Goal: Transaction & Acquisition: Book appointment/travel/reservation

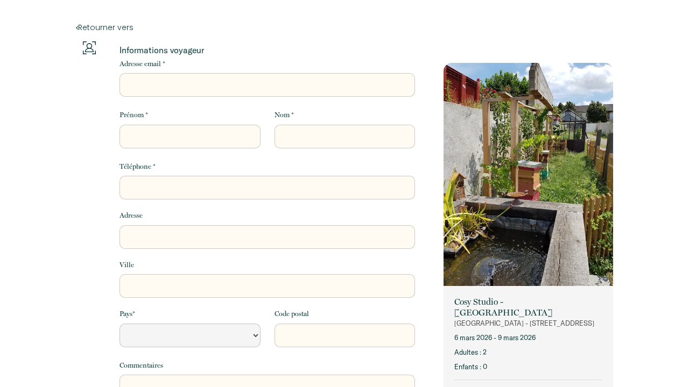
select select "Default select example"
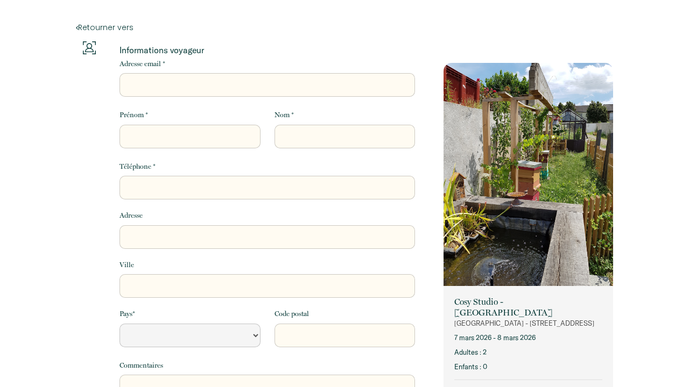
select select "Default select example"
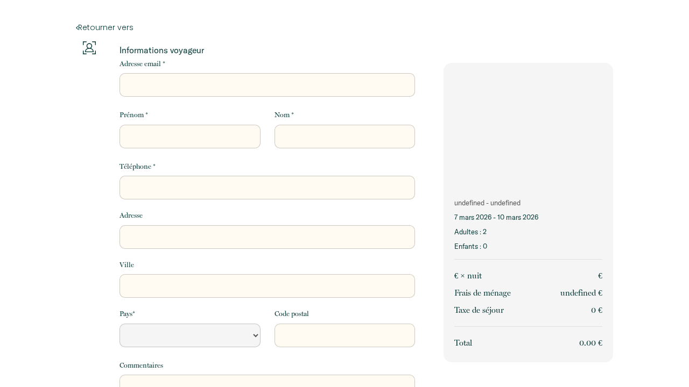
select select "Default select example"
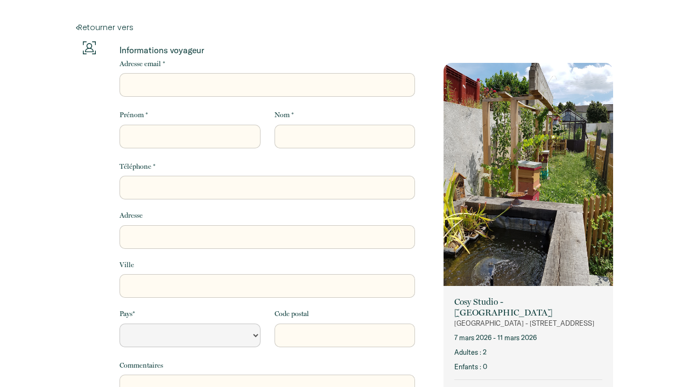
select select "Default select example"
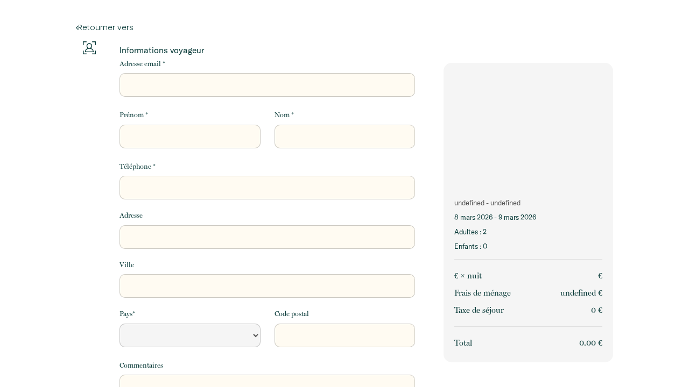
select select "Default select example"
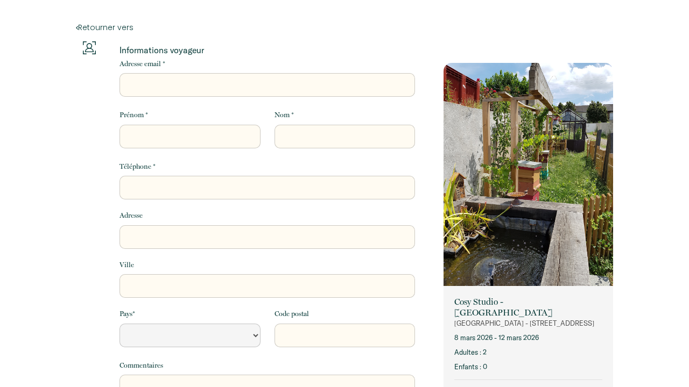
select select "Default select example"
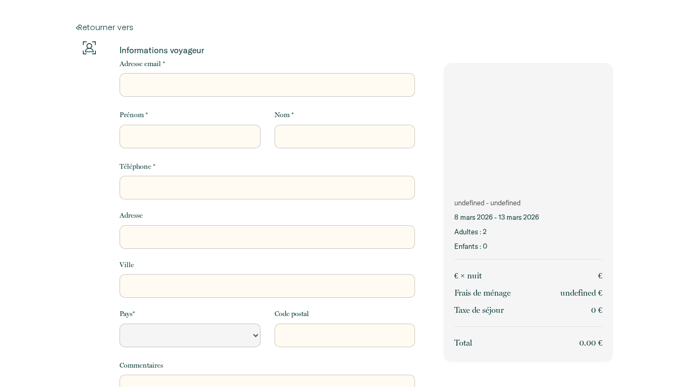
select select "Default select example"
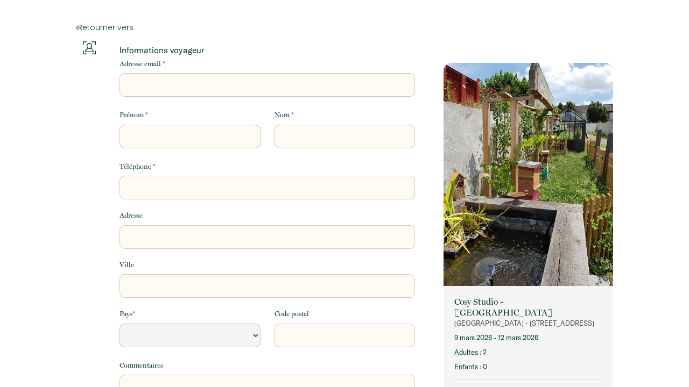
select select "Default select example"
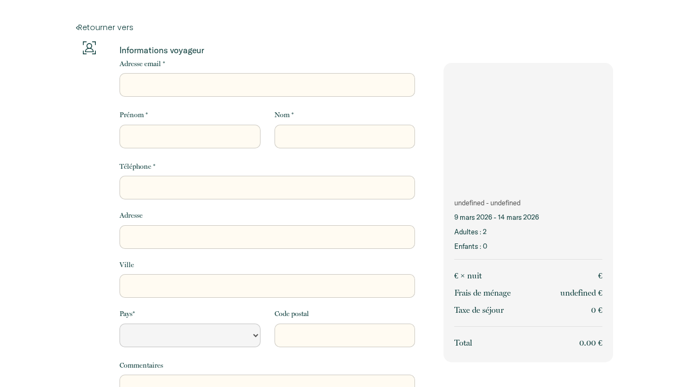
select select "Default select example"
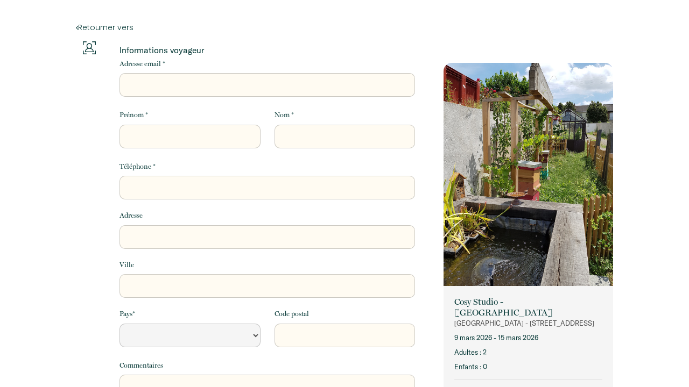
select select "Default select example"
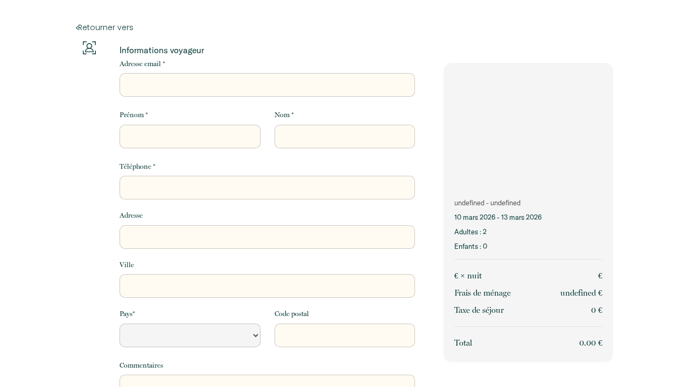
select select "Default select example"
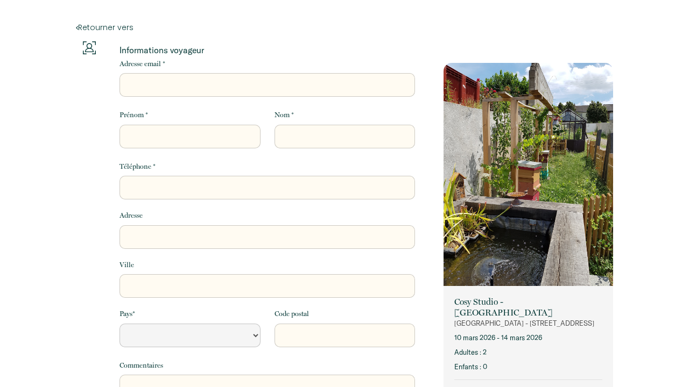
select select "Default select example"
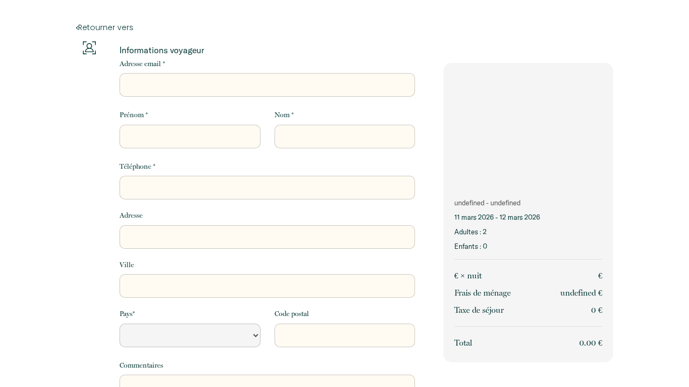
select select "Default select example"
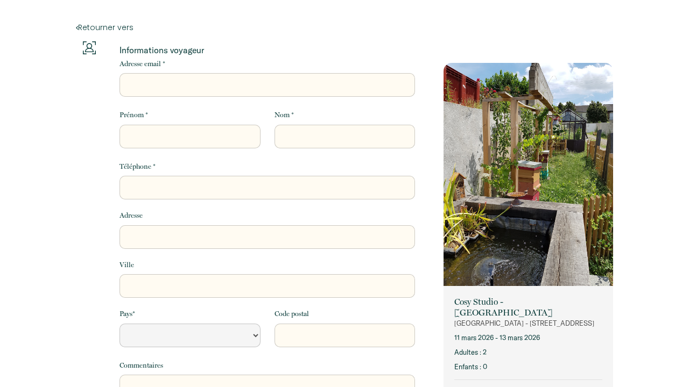
select select "Default select example"
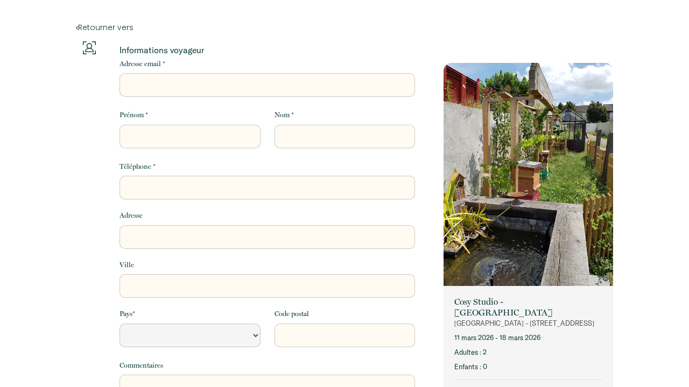
select select "Default select example"
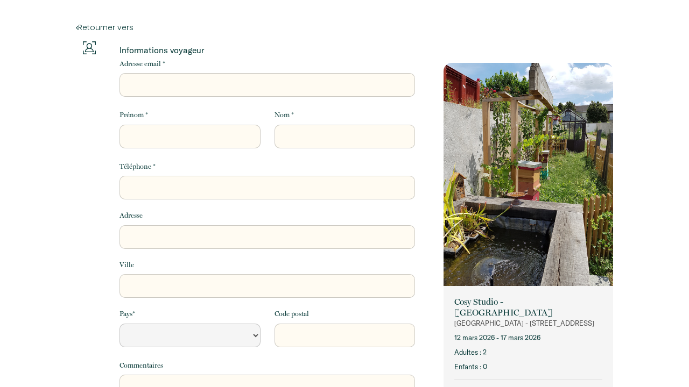
select select "Default select example"
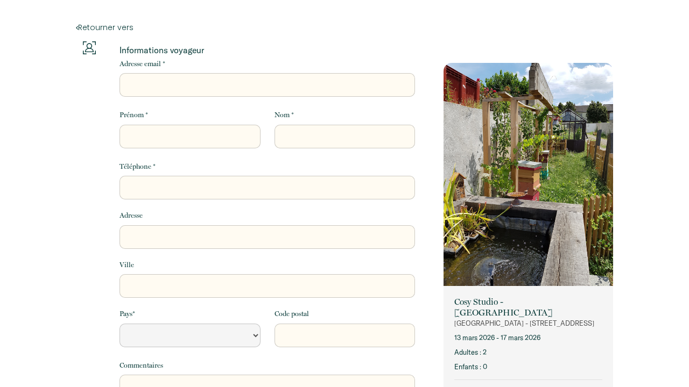
select select "Default select example"
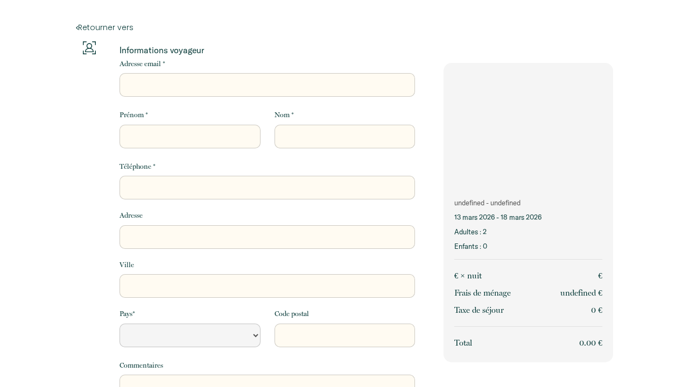
select select "Default select example"
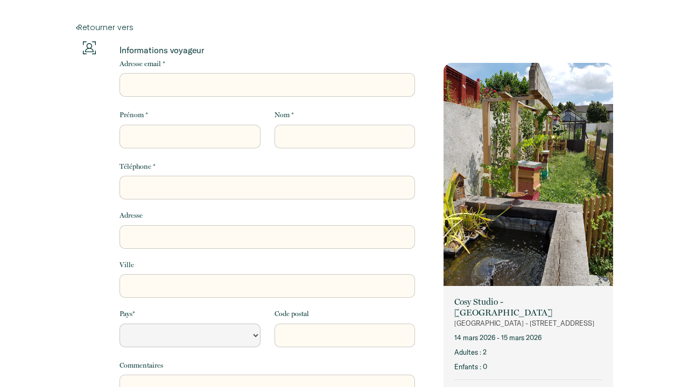
select select "Default select example"
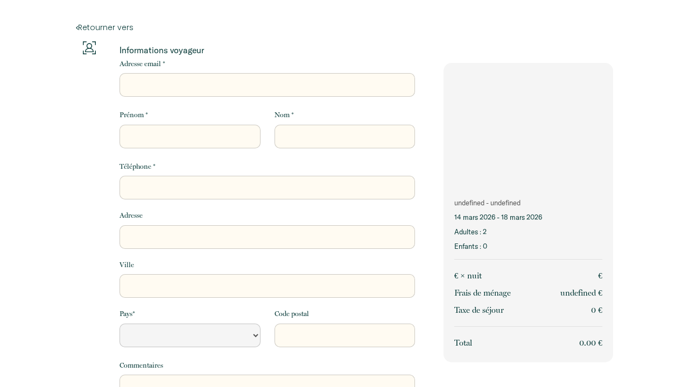
select select "Default select example"
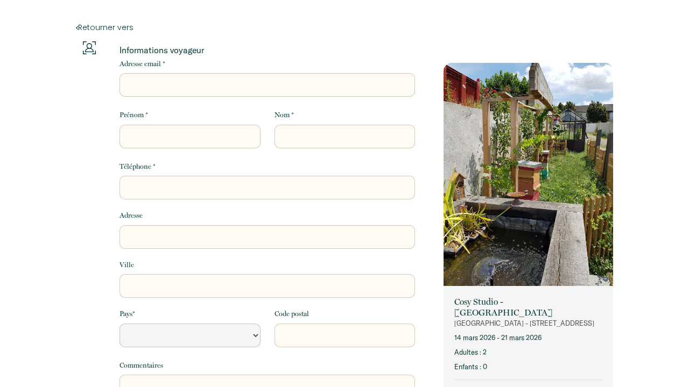
select select "Default select example"
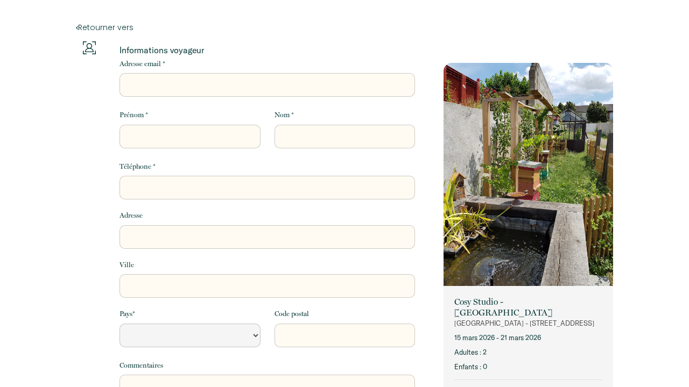
select select "Default select example"
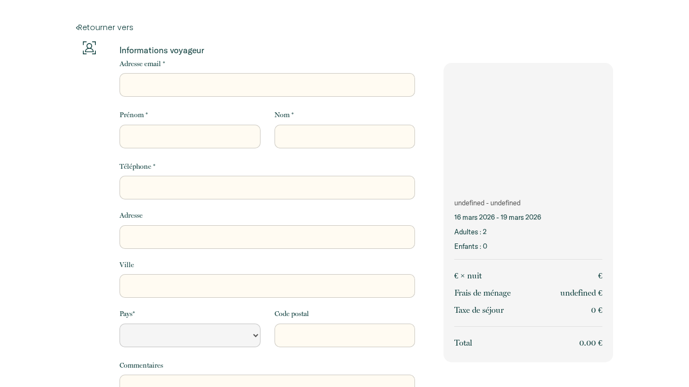
select select "Default select example"
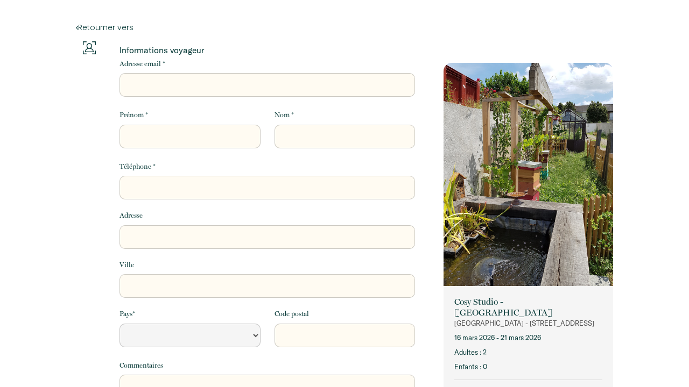
select select "Default select example"
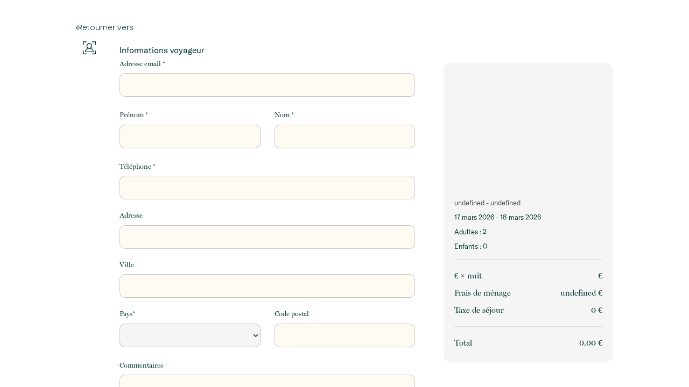
select select "Default select example"
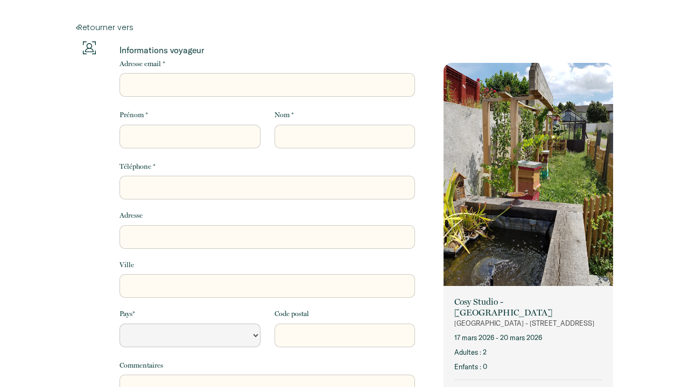
select select "Default select example"
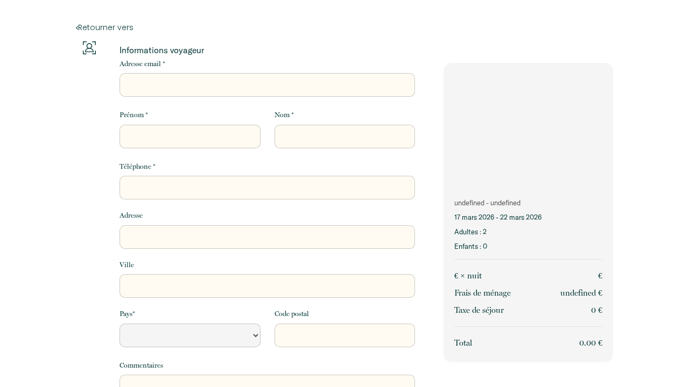
select select "Default select example"
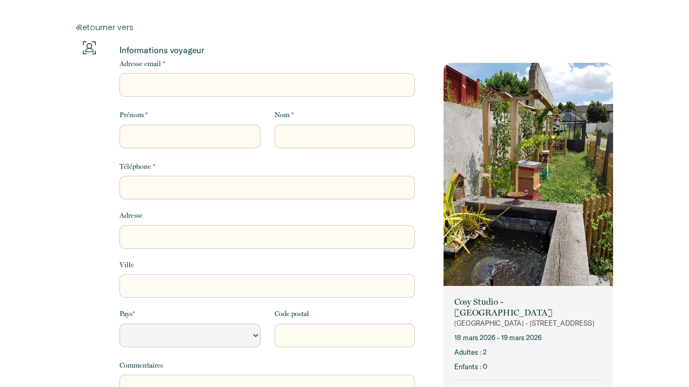
select select "Default select example"
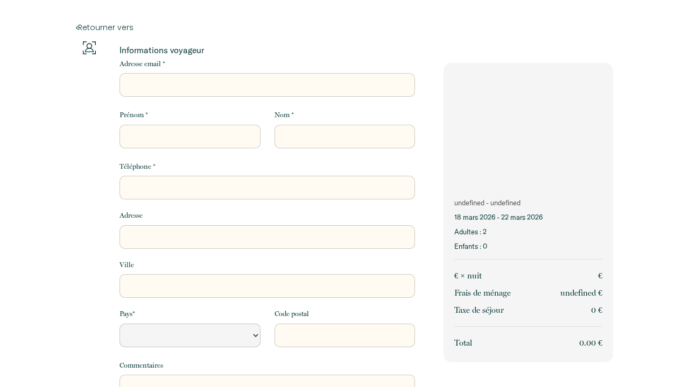
select select "Default select example"
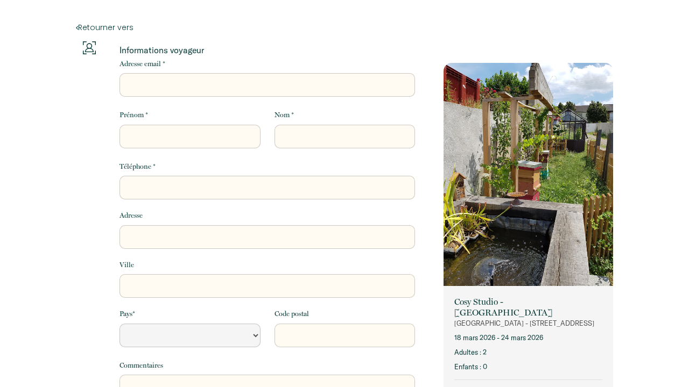
select select "Default select example"
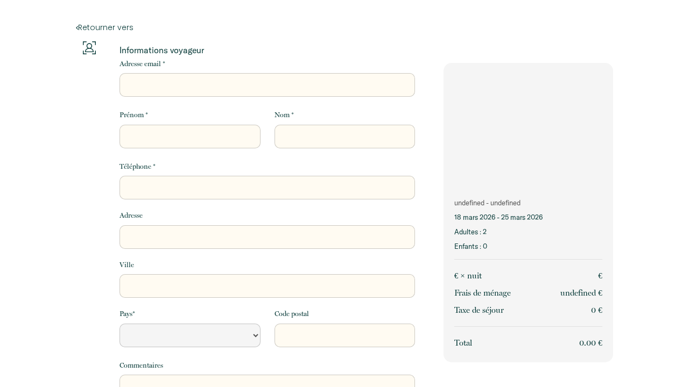
select select "Default select example"
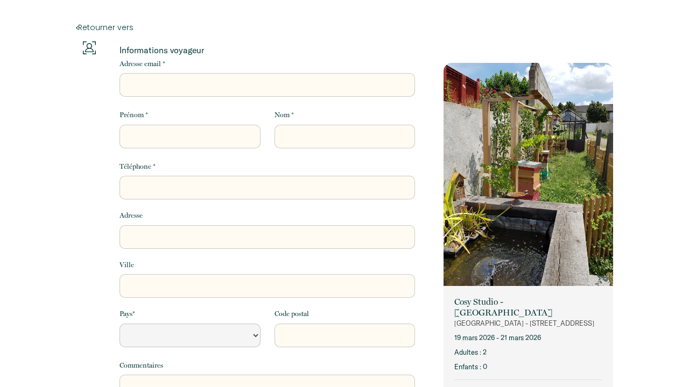
select select "Default select example"
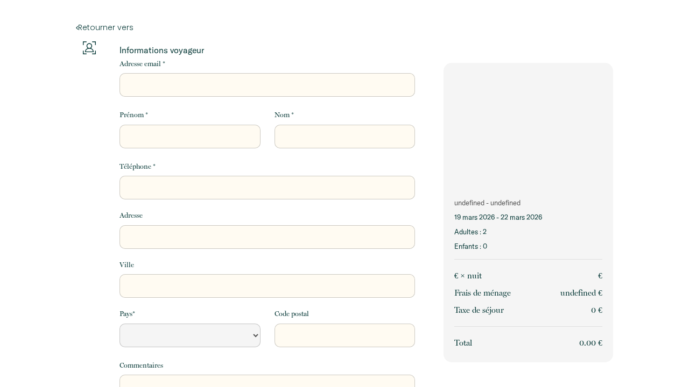
select select "Default select example"
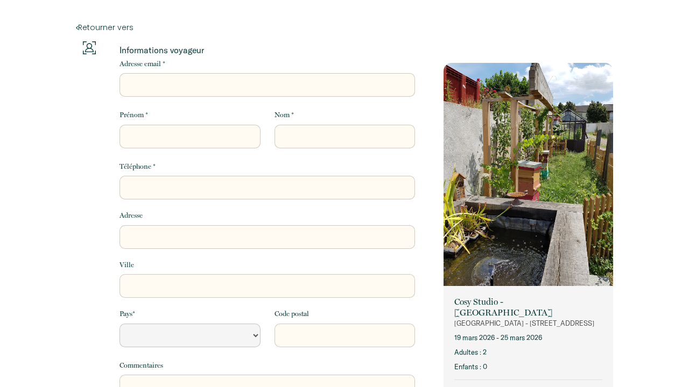
select select "Default select example"
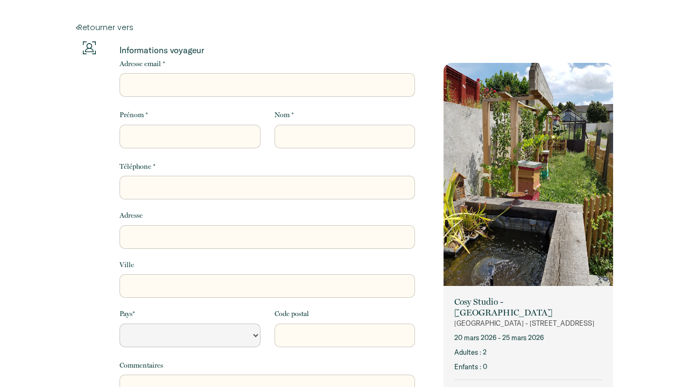
select select "Default select example"
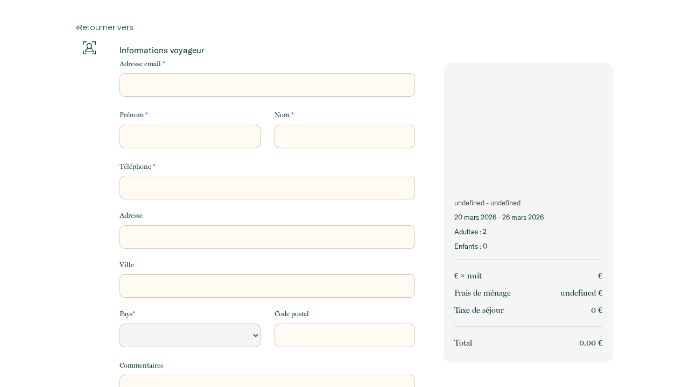
select select "Default select example"
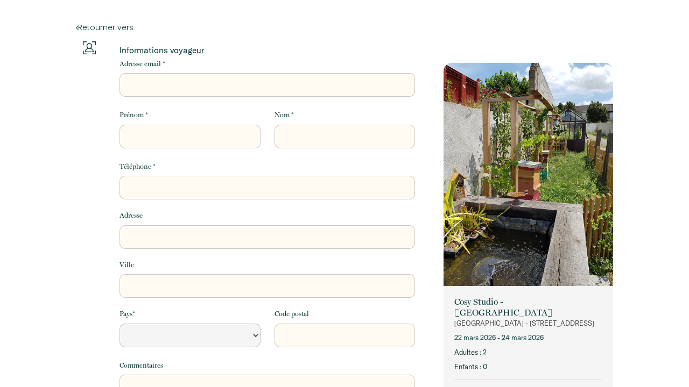
select select "Default select example"
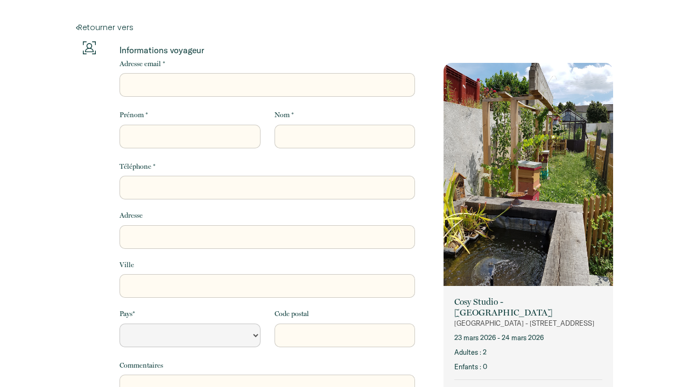
select select "Default select example"
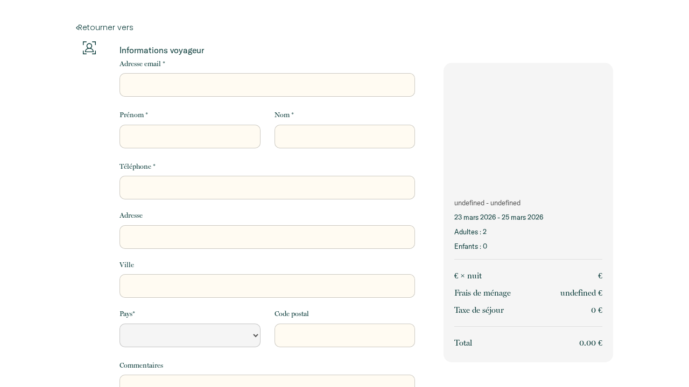
select select "Default select example"
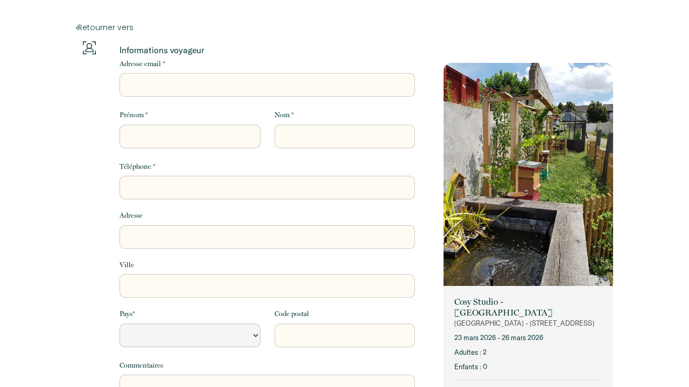
select select "Default select example"
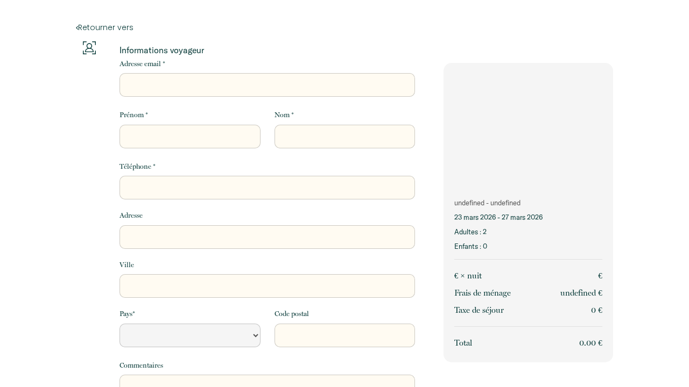
select select "Default select example"
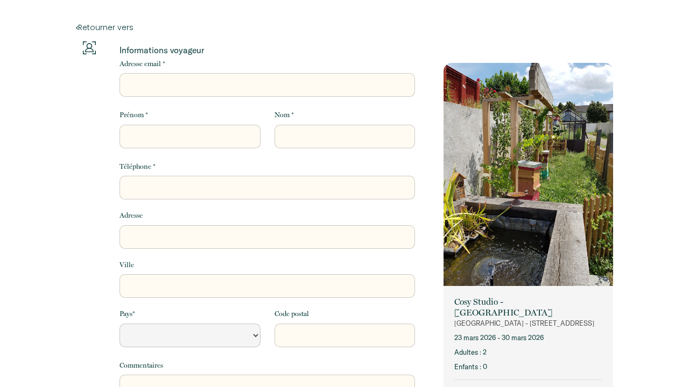
select select "Default select example"
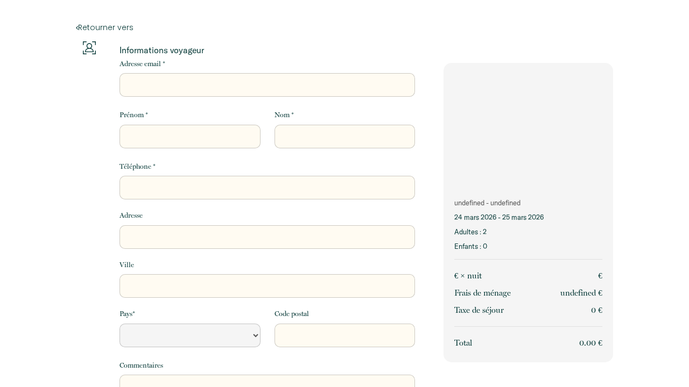
select select "Default select example"
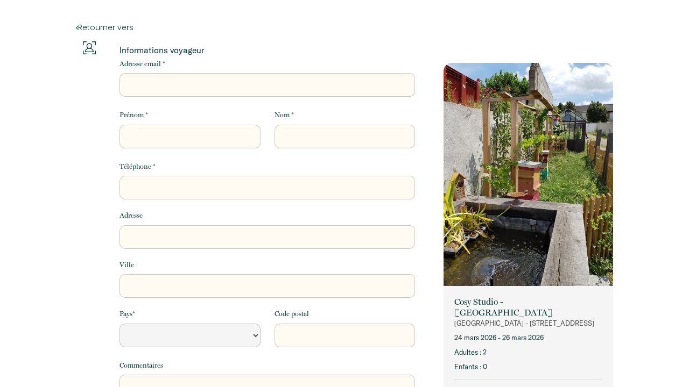
select select "Default select example"
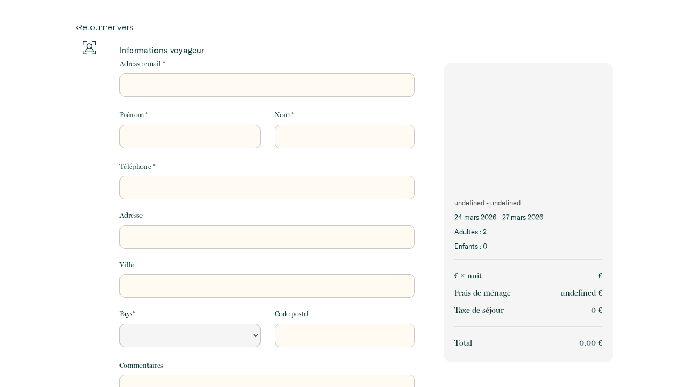
select select "Default select example"
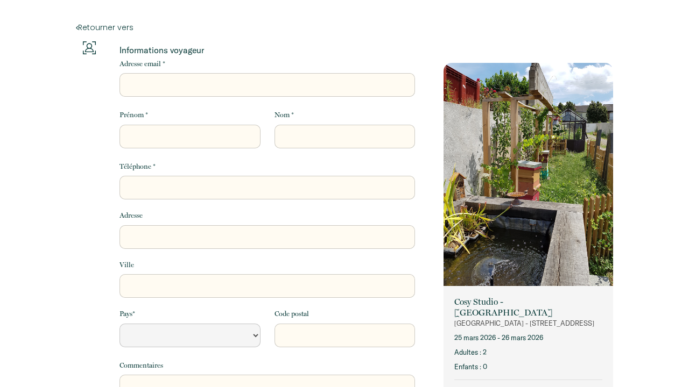
select select "Default select example"
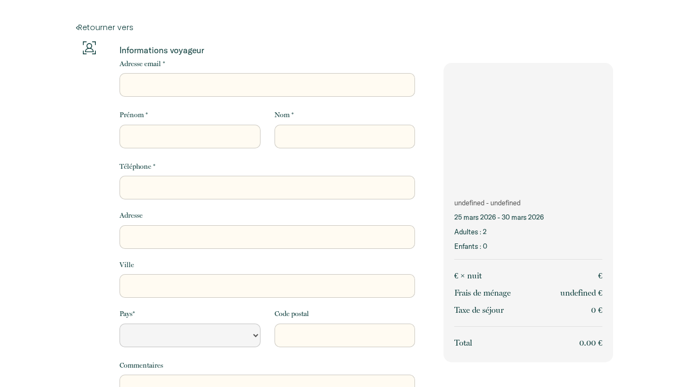
select select "Default select example"
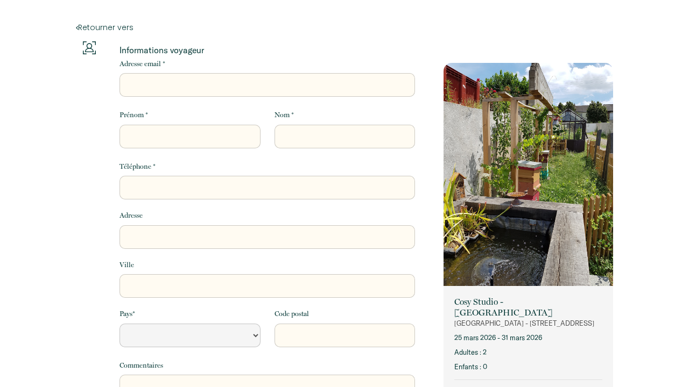
select select "Default select example"
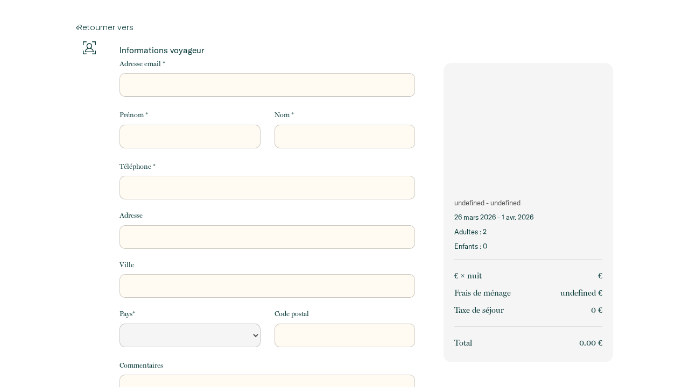
select select "Default select example"
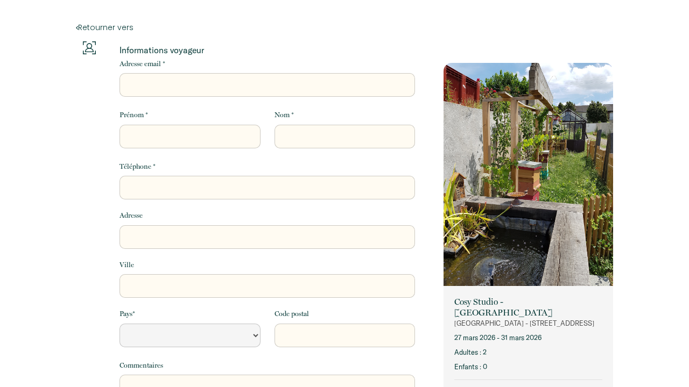
select select "Default select example"
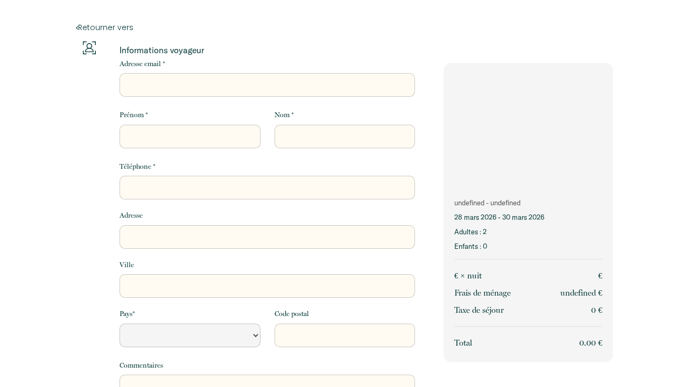
select select "Default select example"
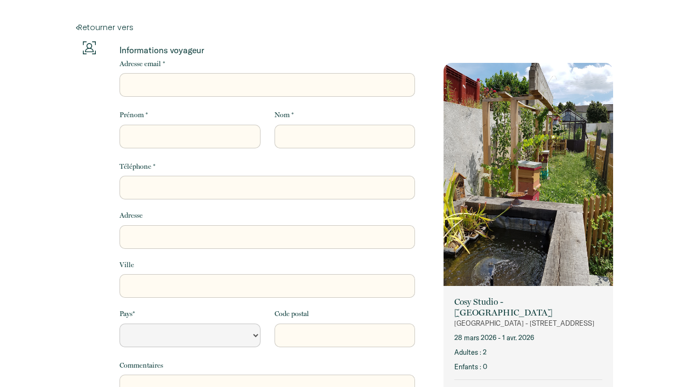
select select "Default select example"
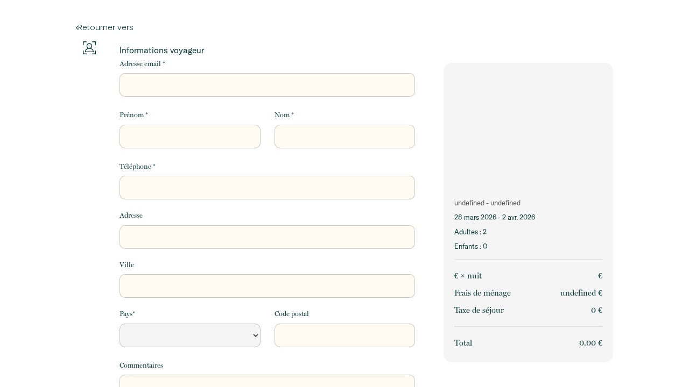
select select "Default select example"
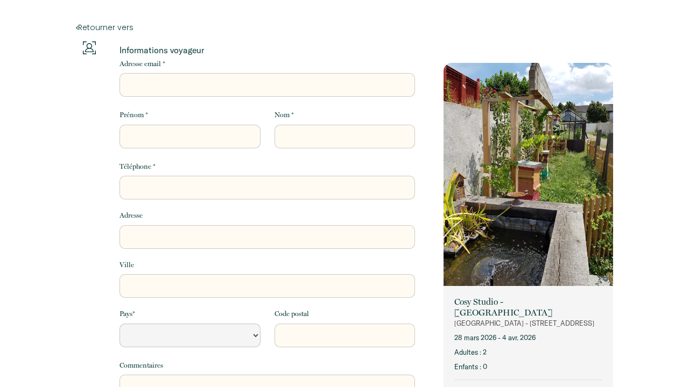
select select "Default select example"
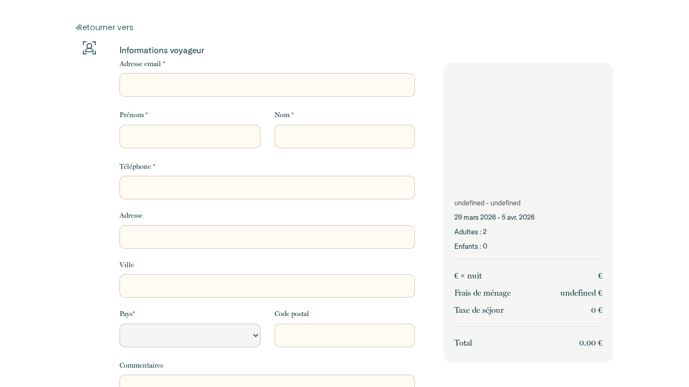
select select "Default select example"
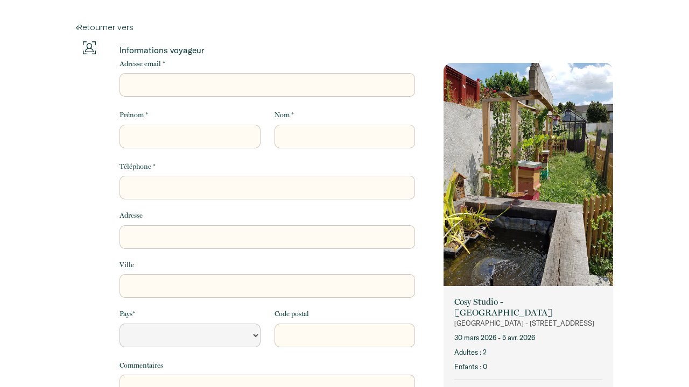
select select "Default select example"
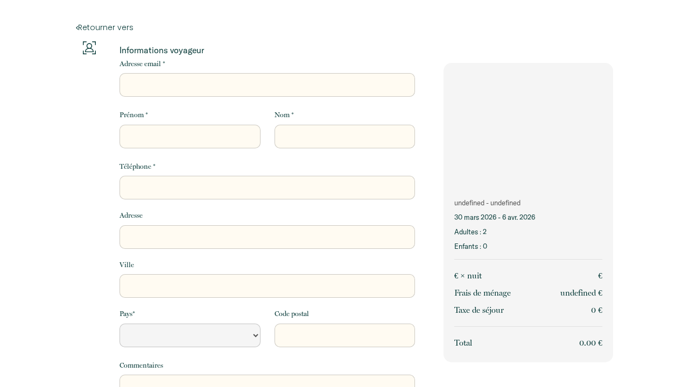
select select "Default select example"
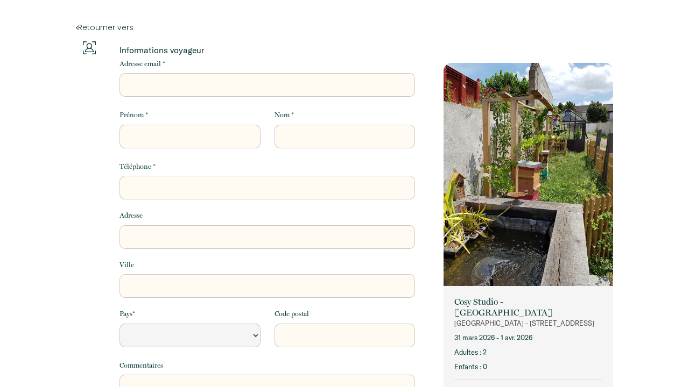
select select "Default select example"
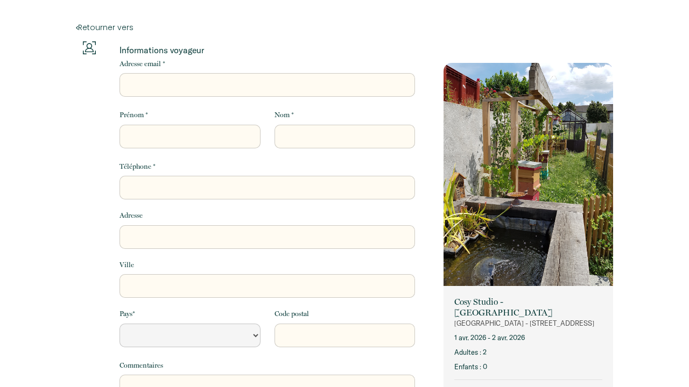
select select "Default select example"
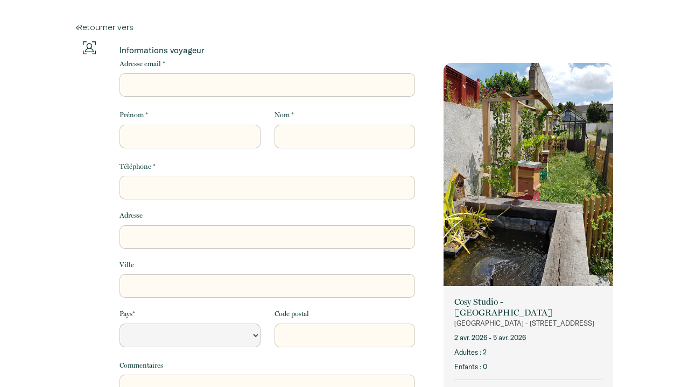
select select "Default select example"
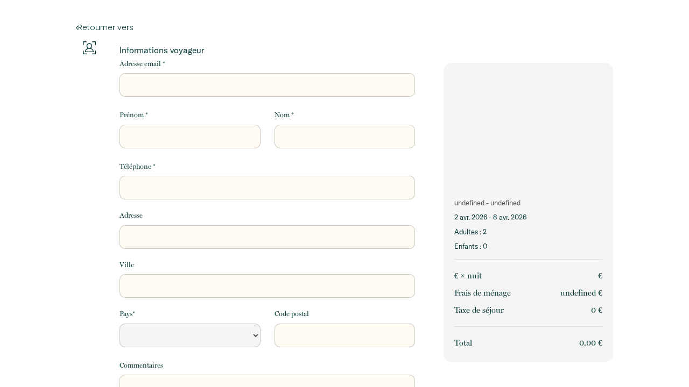
select select "Default select example"
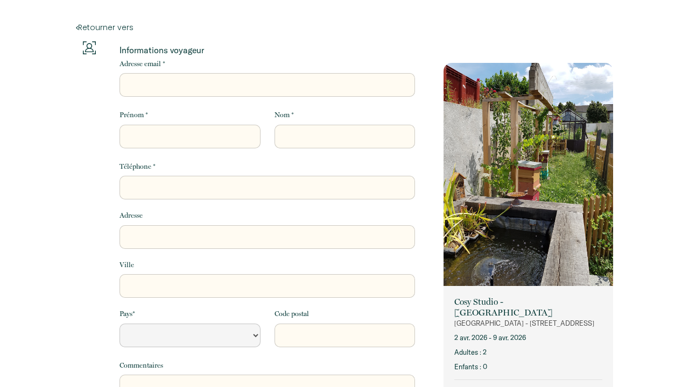
select select "Default select example"
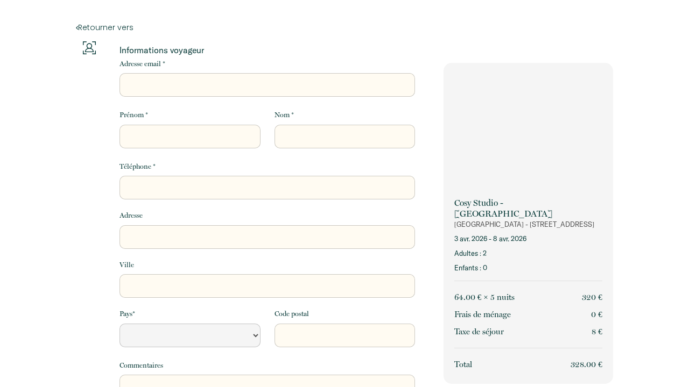
select select "Default select example"
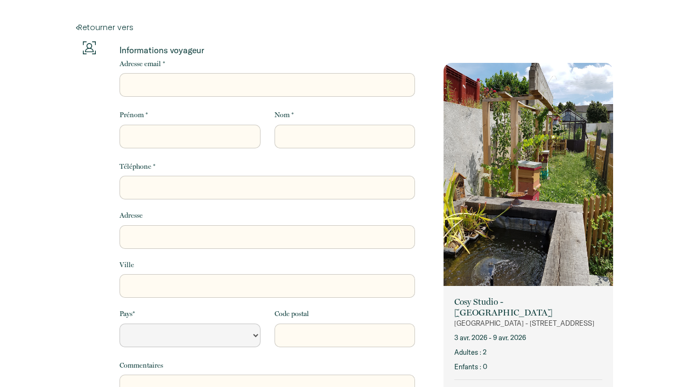
select select "Default select example"
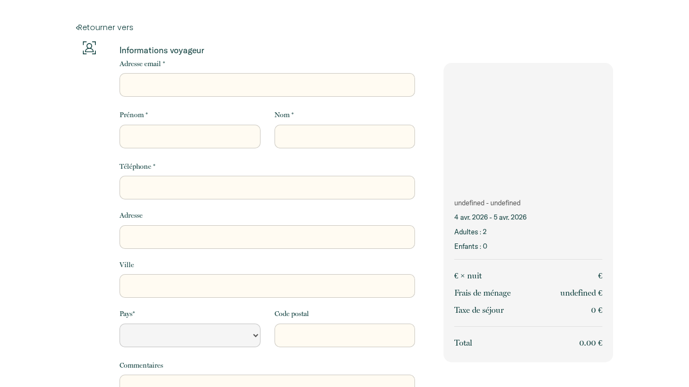
select select "Default select example"
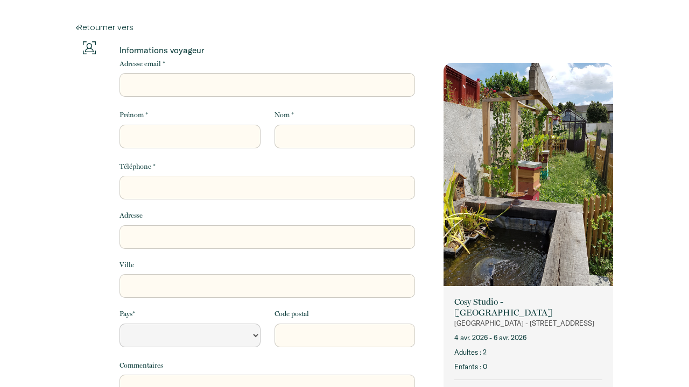
select select "Default select example"
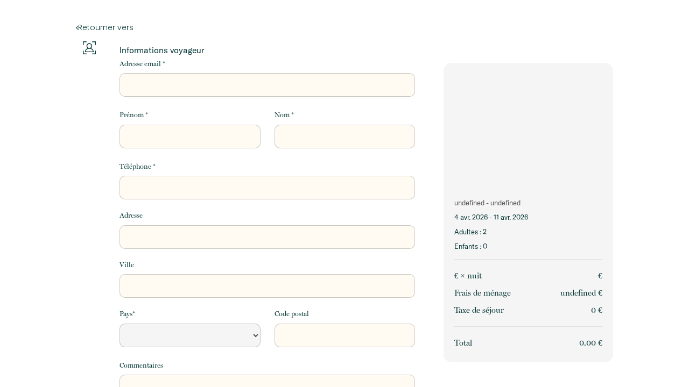
select select "Default select example"
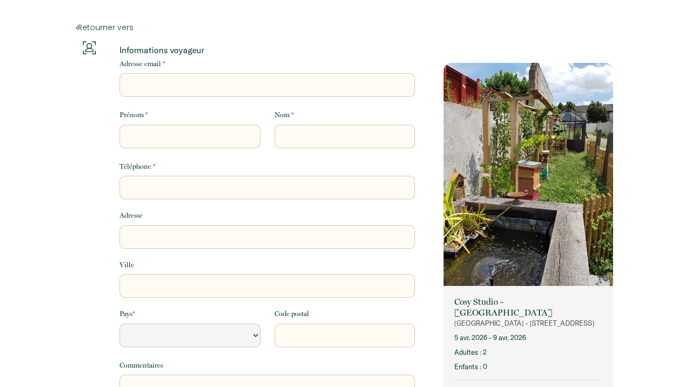
select select "Default select example"
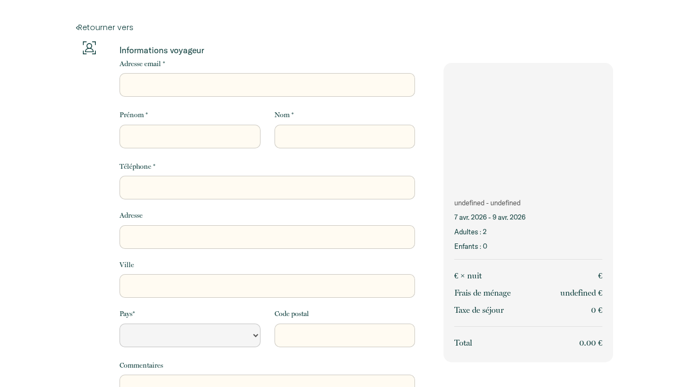
select select "Default select example"
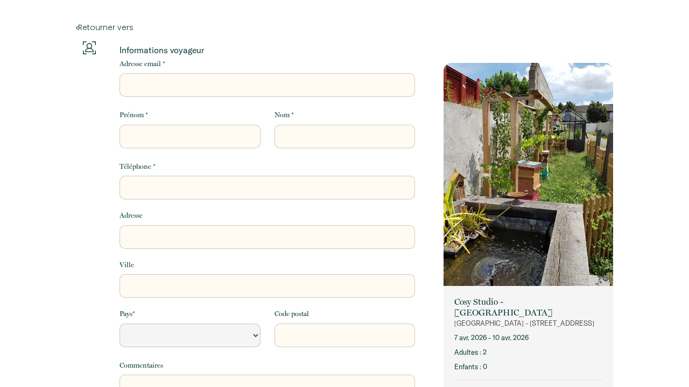
select select "Default select example"
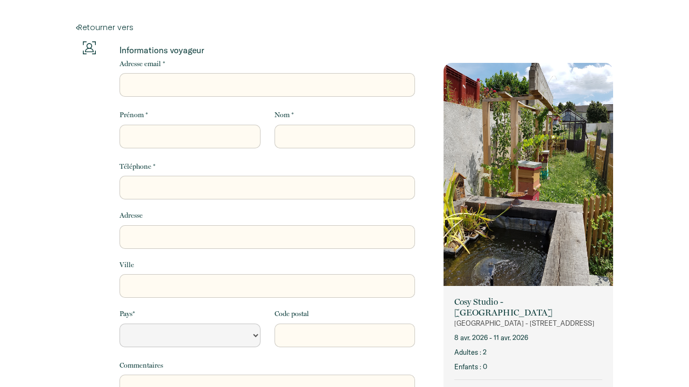
select select "Default select example"
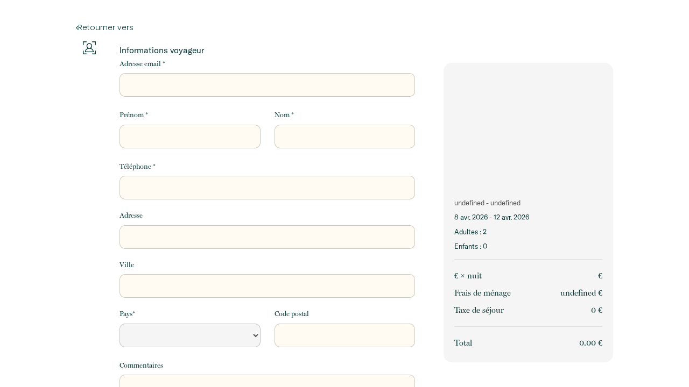
select select "Default select example"
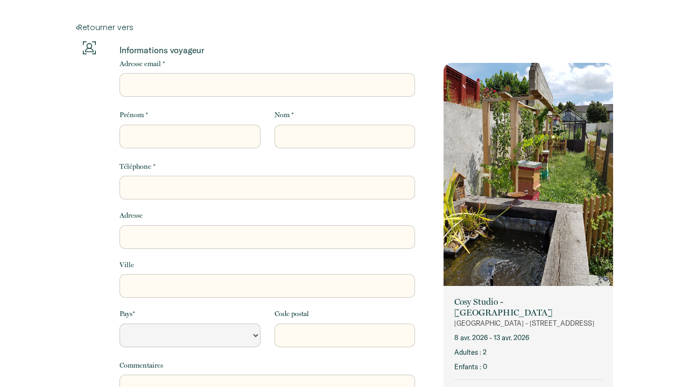
select select "Default select example"
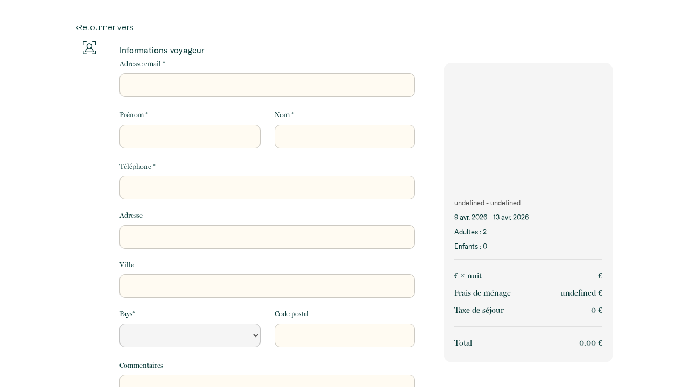
select select "Default select example"
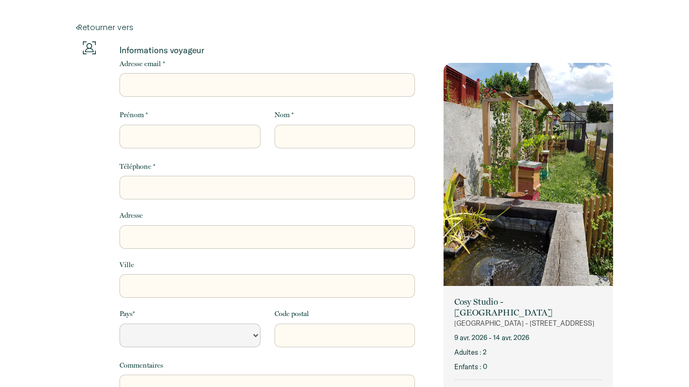
select select "Default select example"
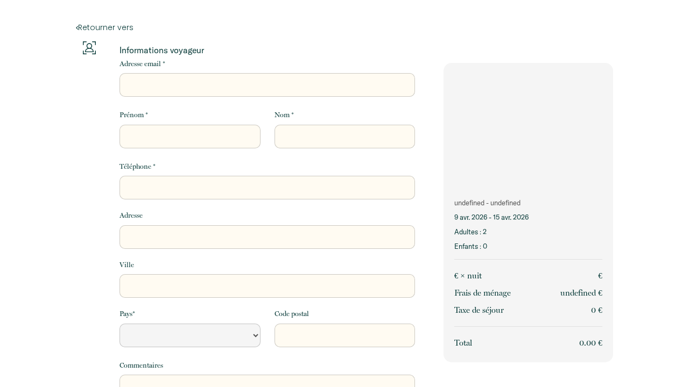
select select "Default select example"
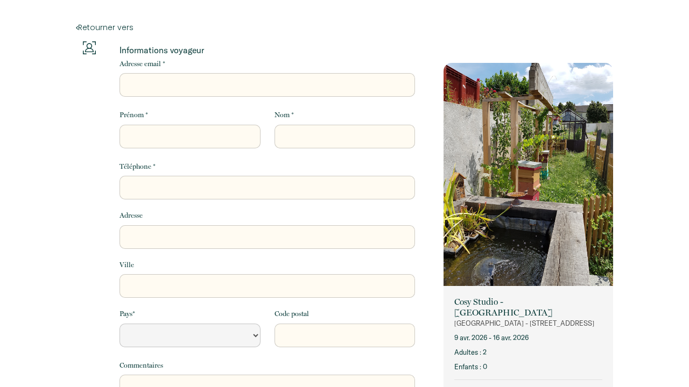
select select "Default select example"
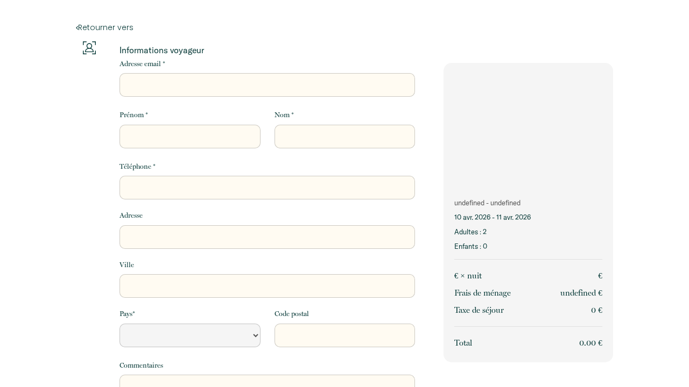
select select "Default select example"
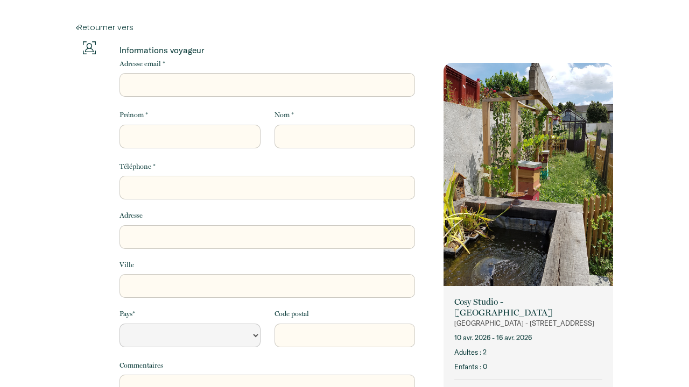
select select "Default select example"
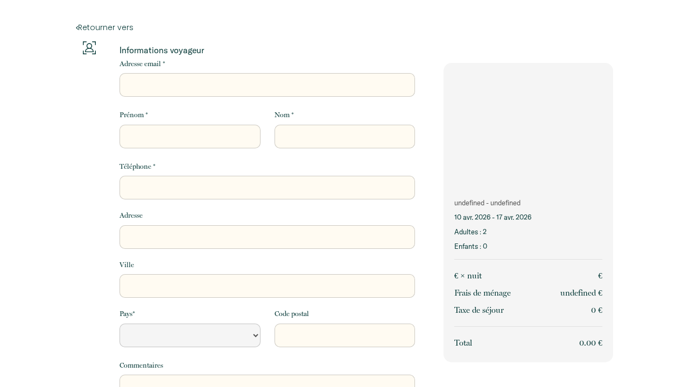
select select "Default select example"
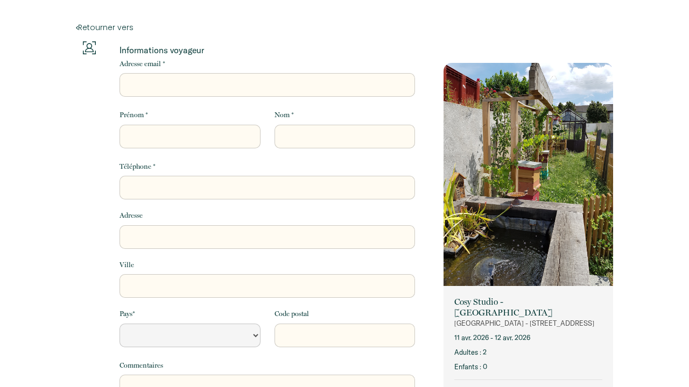
select select "Default select example"
